Goal: Task Accomplishment & Management: Use online tool/utility

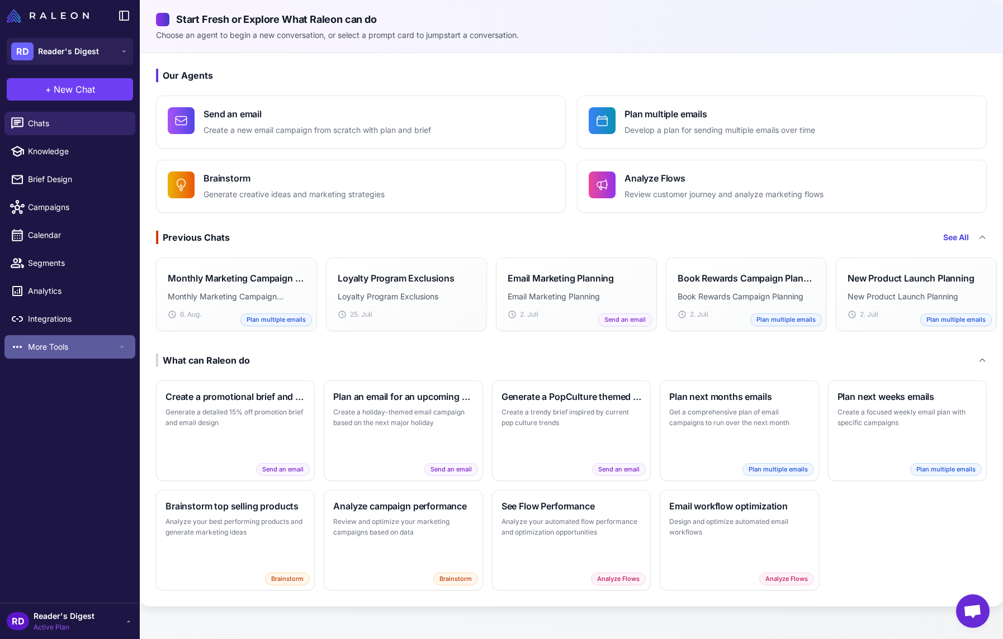
click at [49, 347] on span "More Tools" at bounding box center [72, 347] width 89 height 12
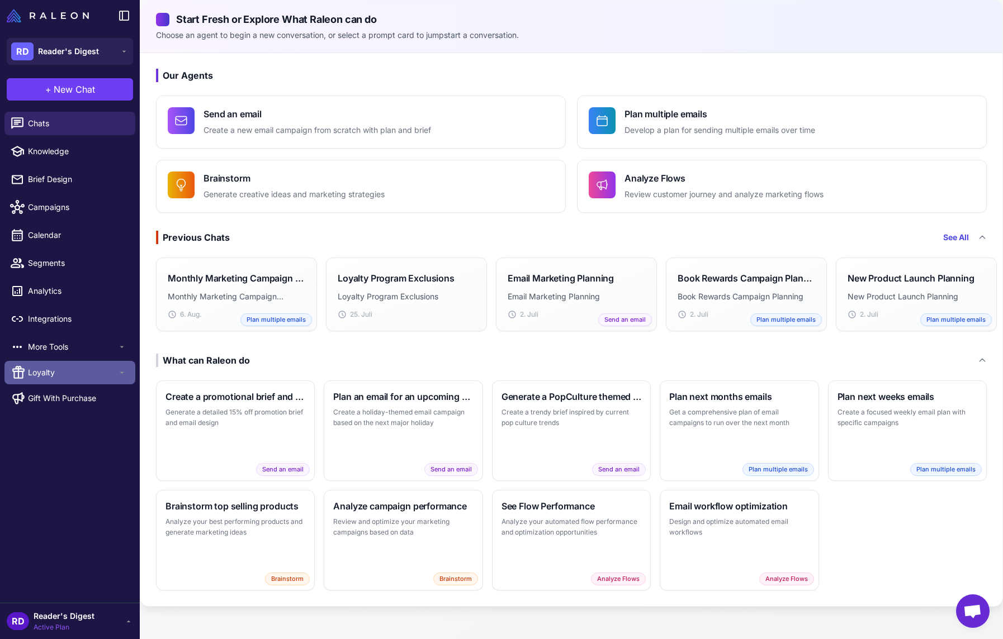
click at [48, 372] on span "Loyalty" at bounding box center [72, 373] width 89 height 12
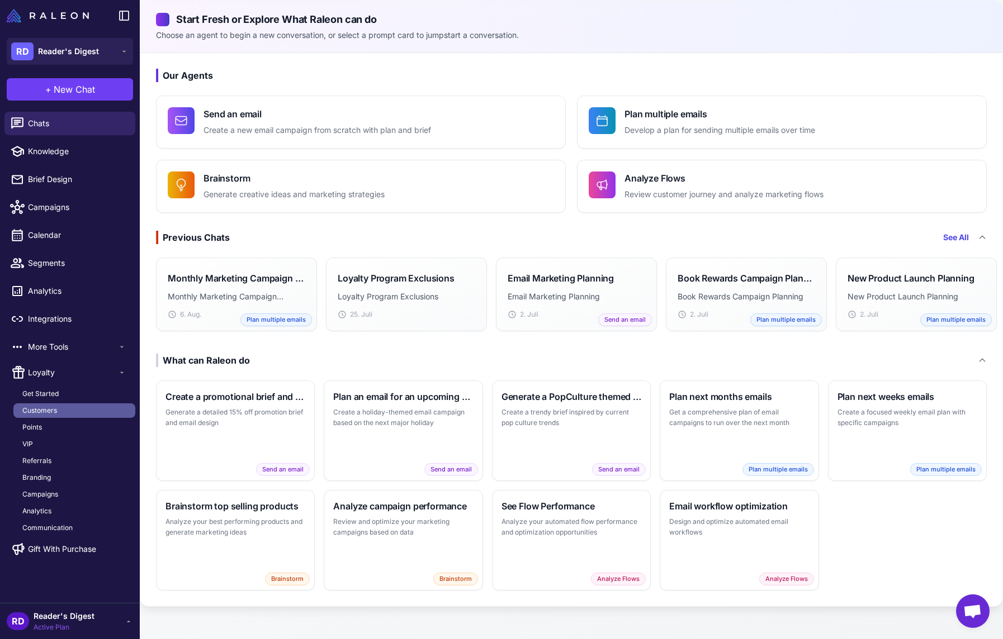
click at [40, 414] on span "Customers" at bounding box center [39, 411] width 35 height 10
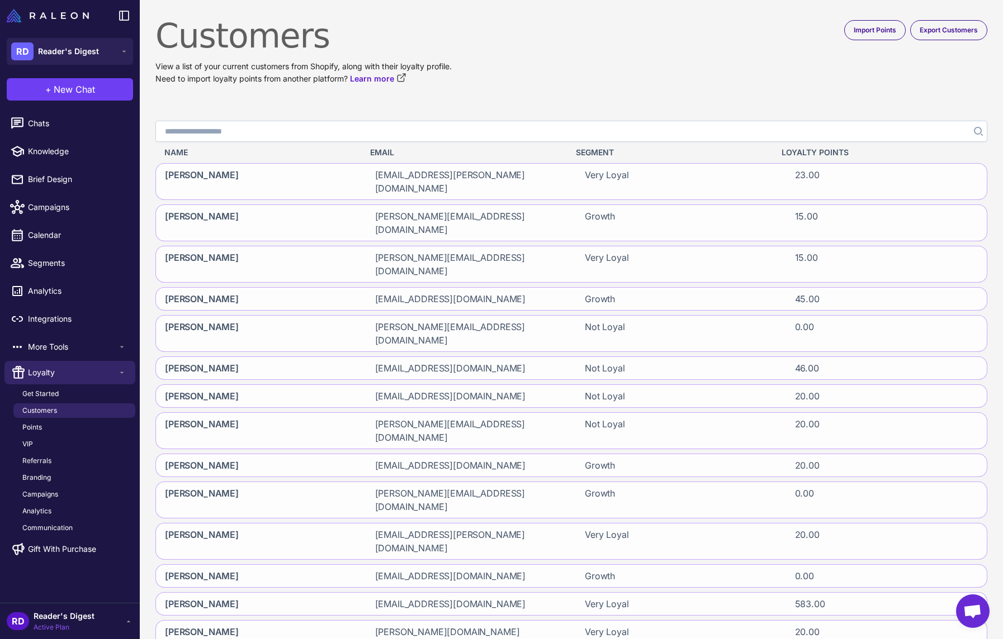
click at [216, 129] on input "Search" at bounding box center [571, 131] width 832 height 21
type input "**********"
click button "Search" at bounding box center [977, 131] width 20 height 21
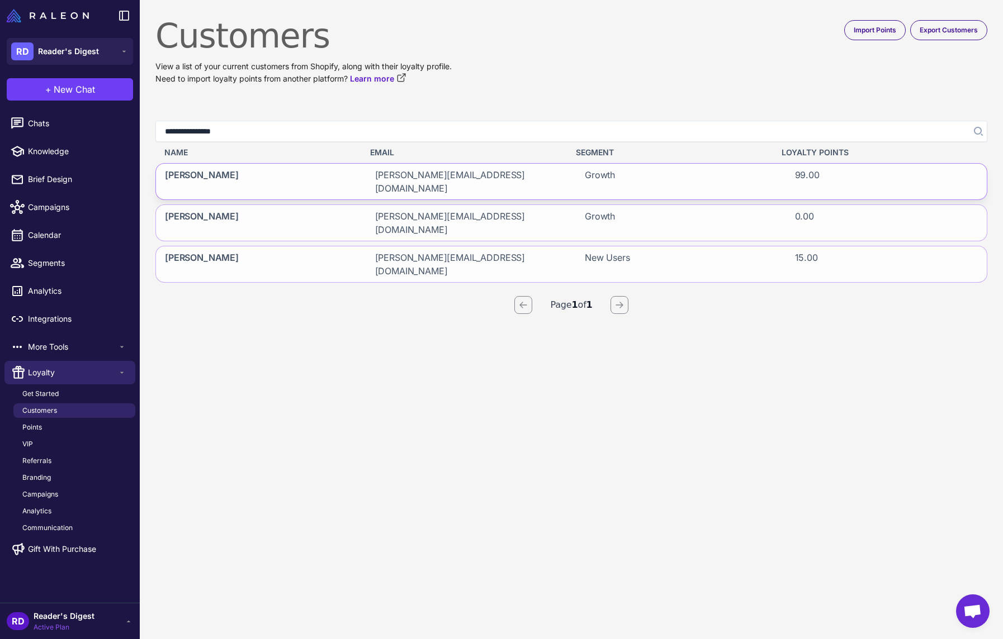
click at [183, 173] on span "Holger Deininger" at bounding box center [202, 181] width 74 height 27
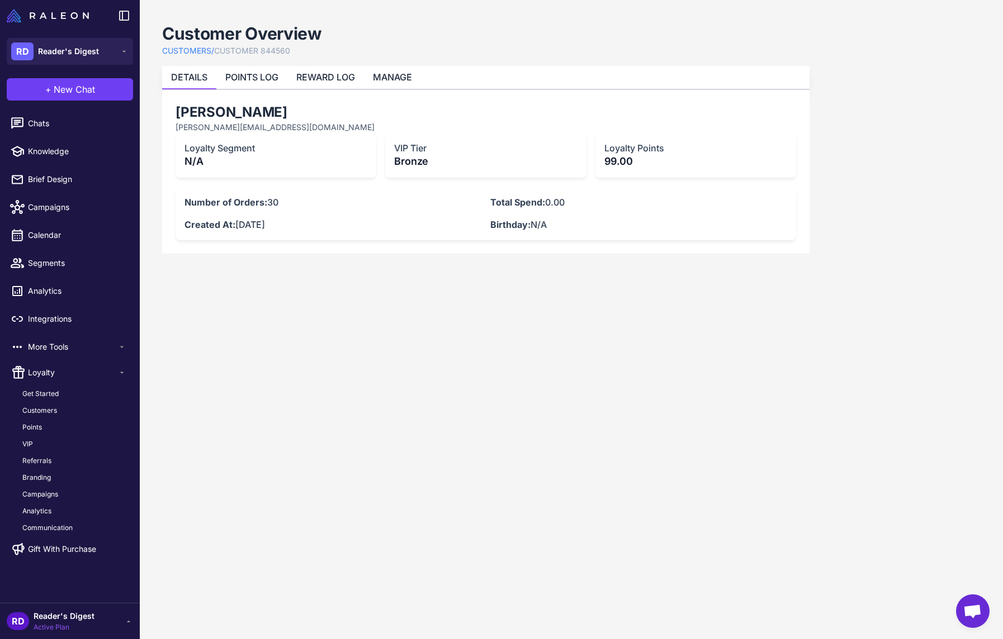
click at [404, 372] on content "Customer Overview CUSTOMERS / CUSTOMER 844560 DETAILS POINTS LOG REWARD LOG MAN…" at bounding box center [571, 319] width 863 height 639
click at [419, 161] on p "Bronze" at bounding box center [485, 161] width 183 height 15
click at [419, 162] on p "Bronze" at bounding box center [485, 161] width 183 height 15
click at [269, 80] on link "POINTS LOG" at bounding box center [251, 77] width 53 height 11
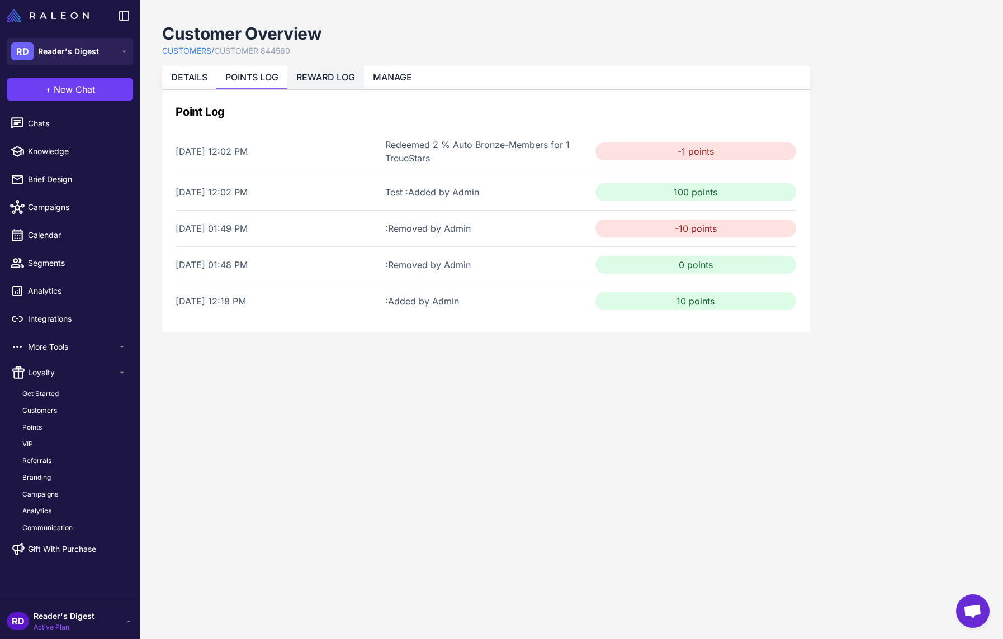
click at [333, 79] on link "REWARD LOG" at bounding box center [325, 77] width 59 height 11
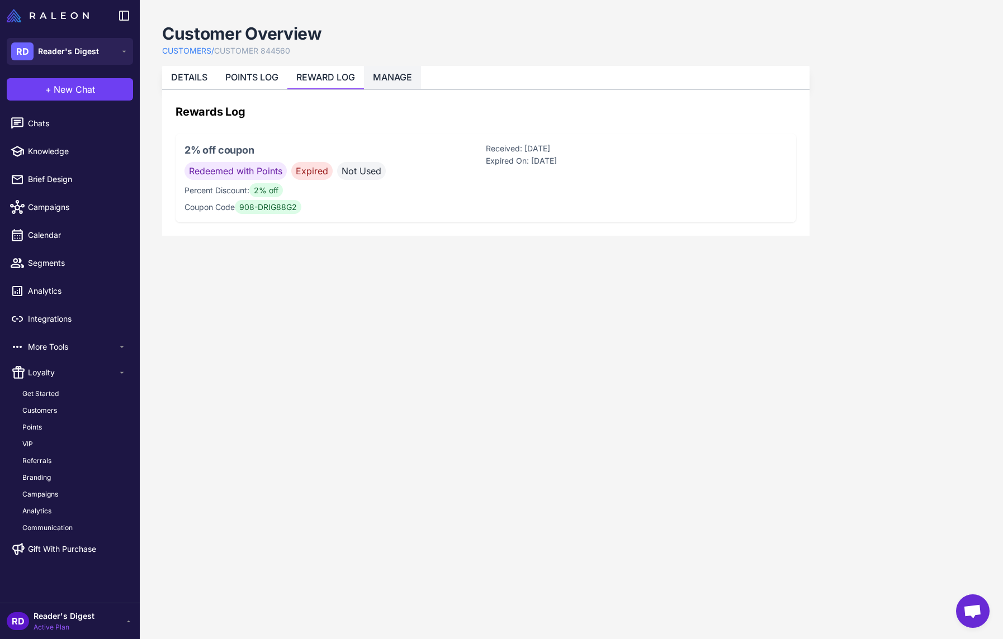
click at [390, 77] on link "MANAGE" at bounding box center [392, 77] width 39 height 11
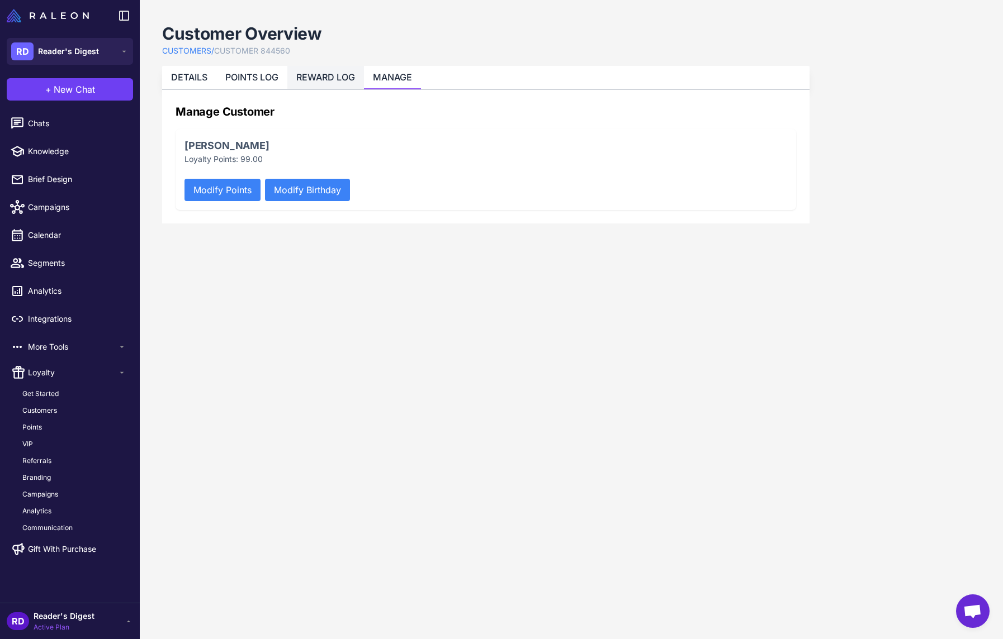
click at [326, 74] on link "REWARD LOG" at bounding box center [325, 77] width 59 height 11
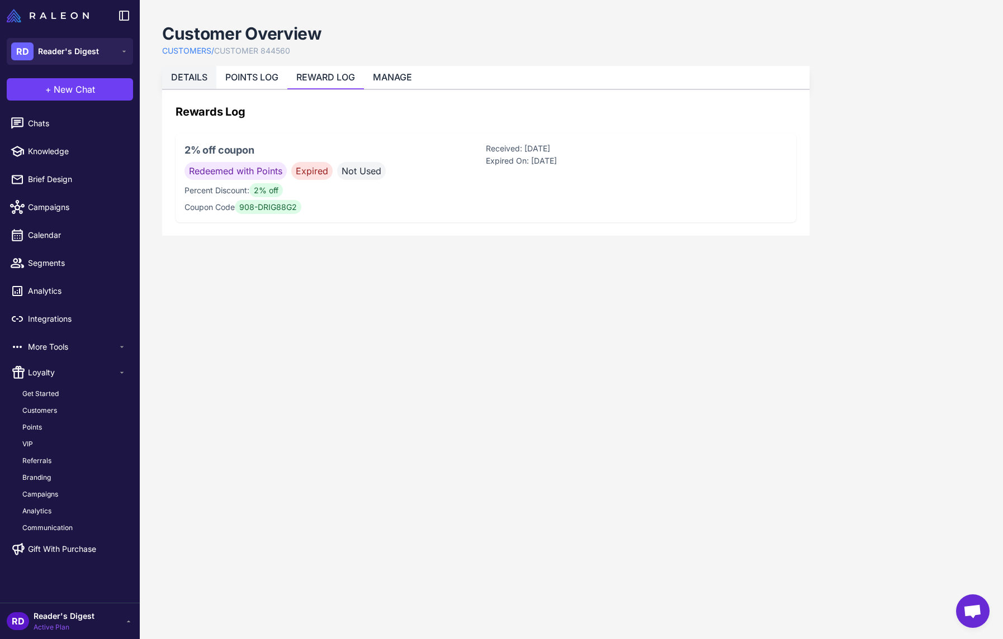
click at [188, 78] on link "DETAILS" at bounding box center [189, 77] width 36 height 11
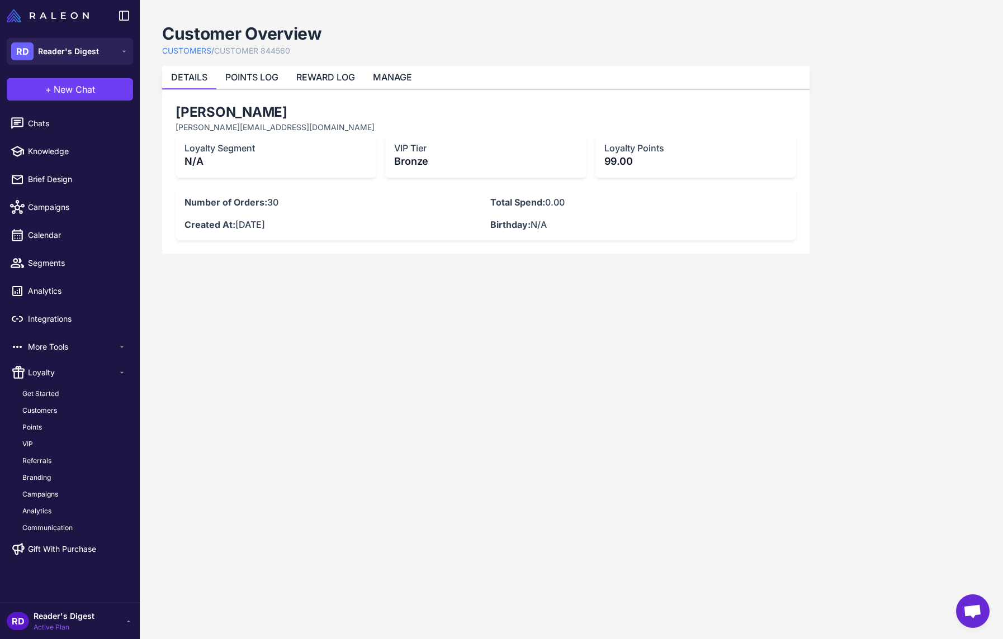
click at [81, 83] on span "New Chat" at bounding box center [74, 89] width 41 height 13
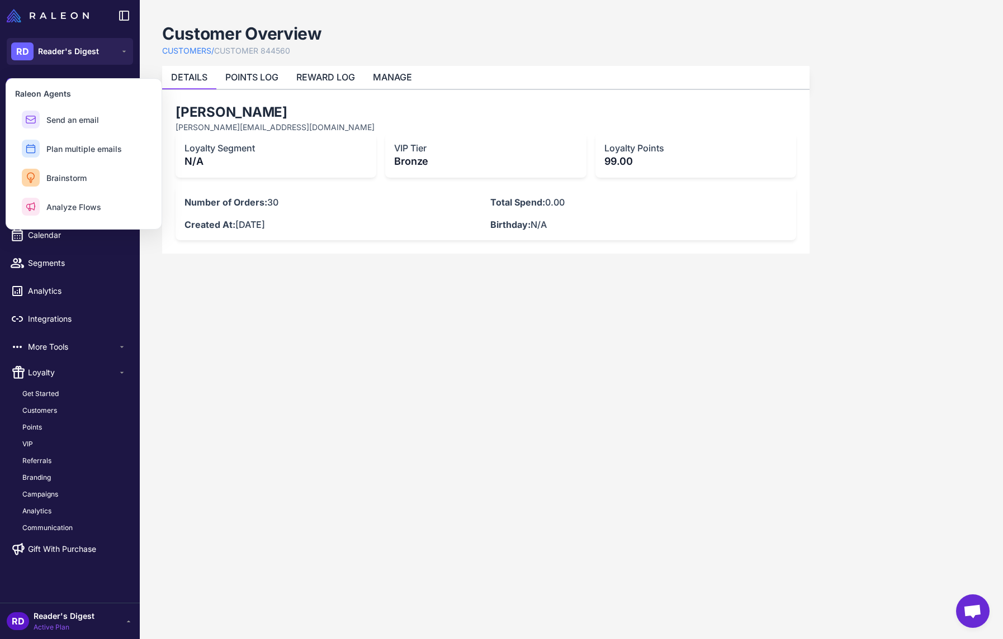
click at [860, 59] on content "Customer Overview CUSTOMERS / CUSTOMER 844560 DETAILS POINTS LOG REWARD LOG MAN…" at bounding box center [571, 319] width 863 height 639
